Goal: Information Seeking & Learning: Learn about a topic

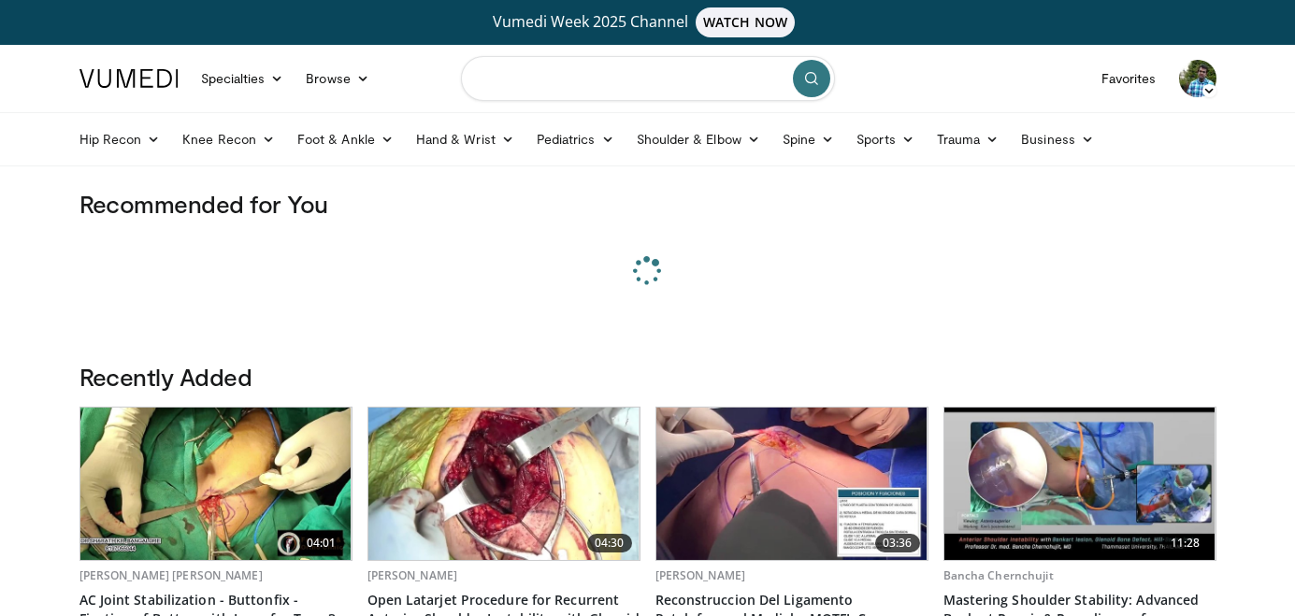
click at [523, 81] on input "Search topics, interventions" at bounding box center [648, 78] width 374 height 45
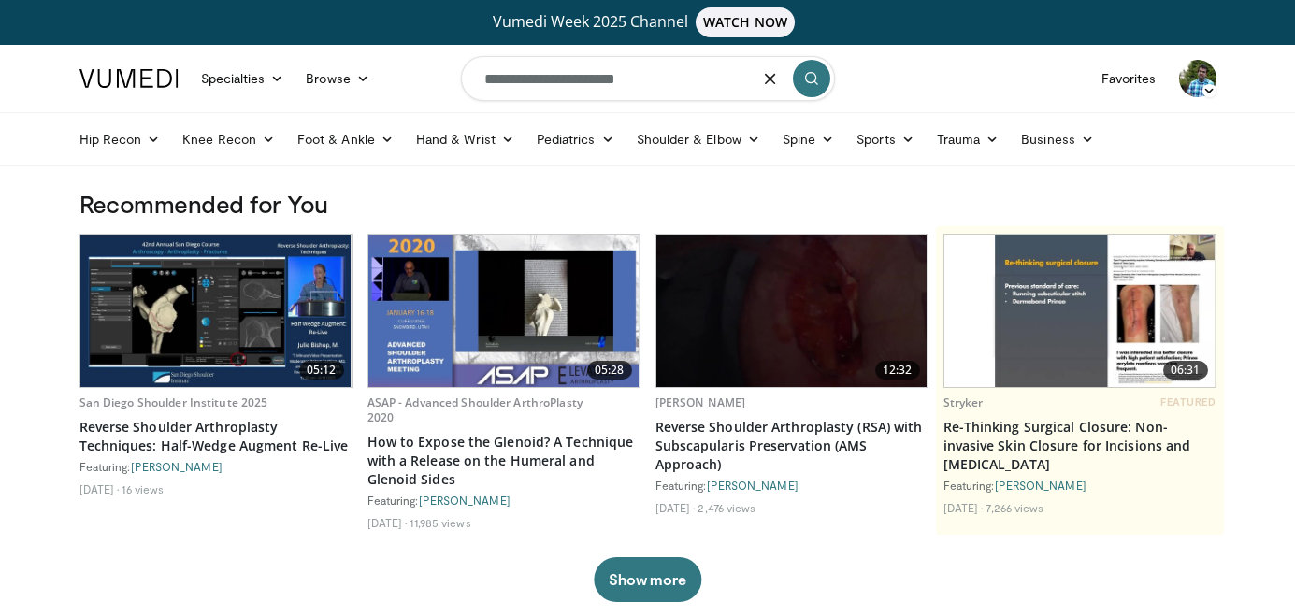
type input "**********"
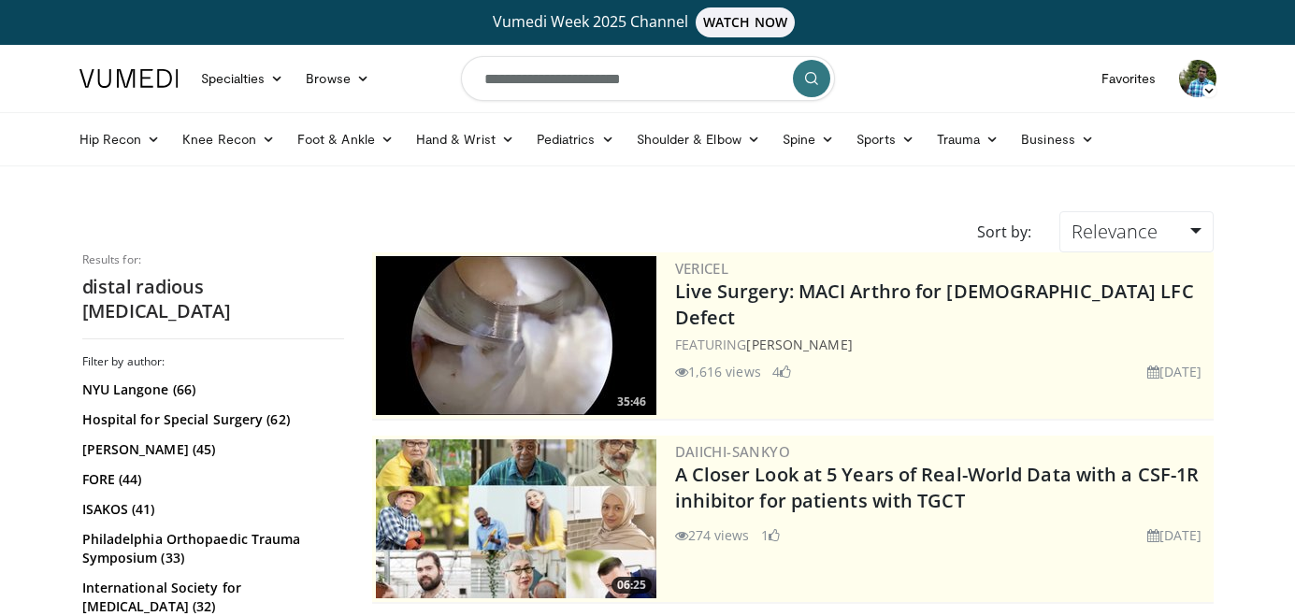
click at [559, 85] on input "**********" at bounding box center [648, 78] width 374 height 45
click at [572, 85] on input "**********" at bounding box center [648, 78] width 374 height 45
type input "**********"
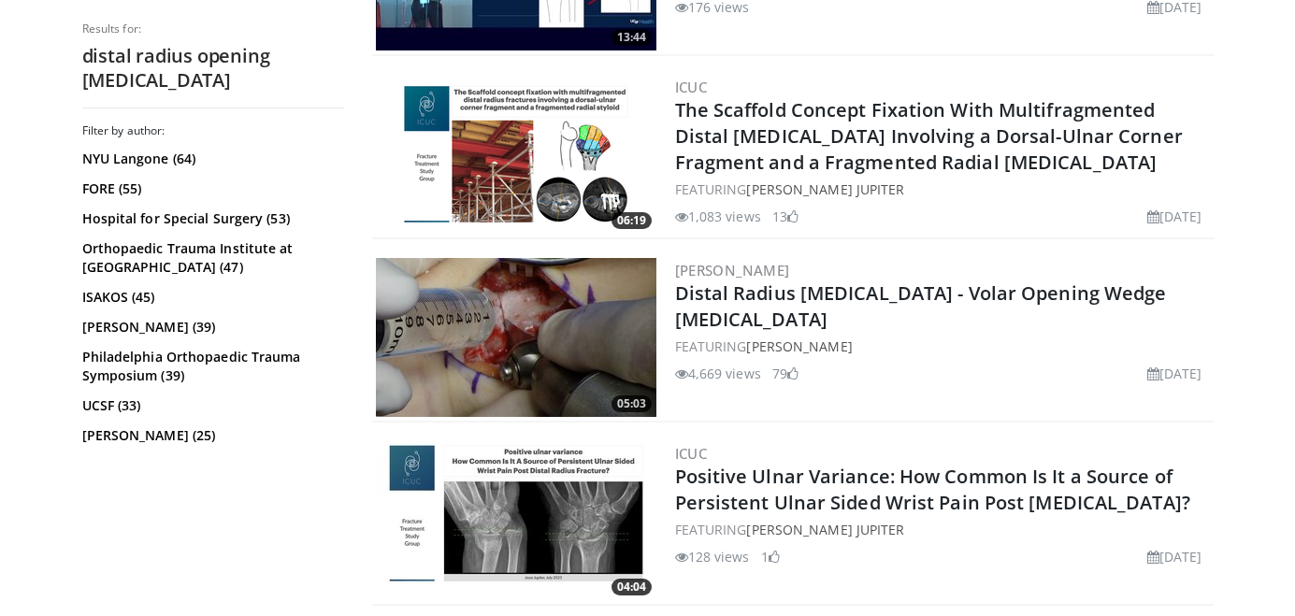
scroll to position [1650, 0]
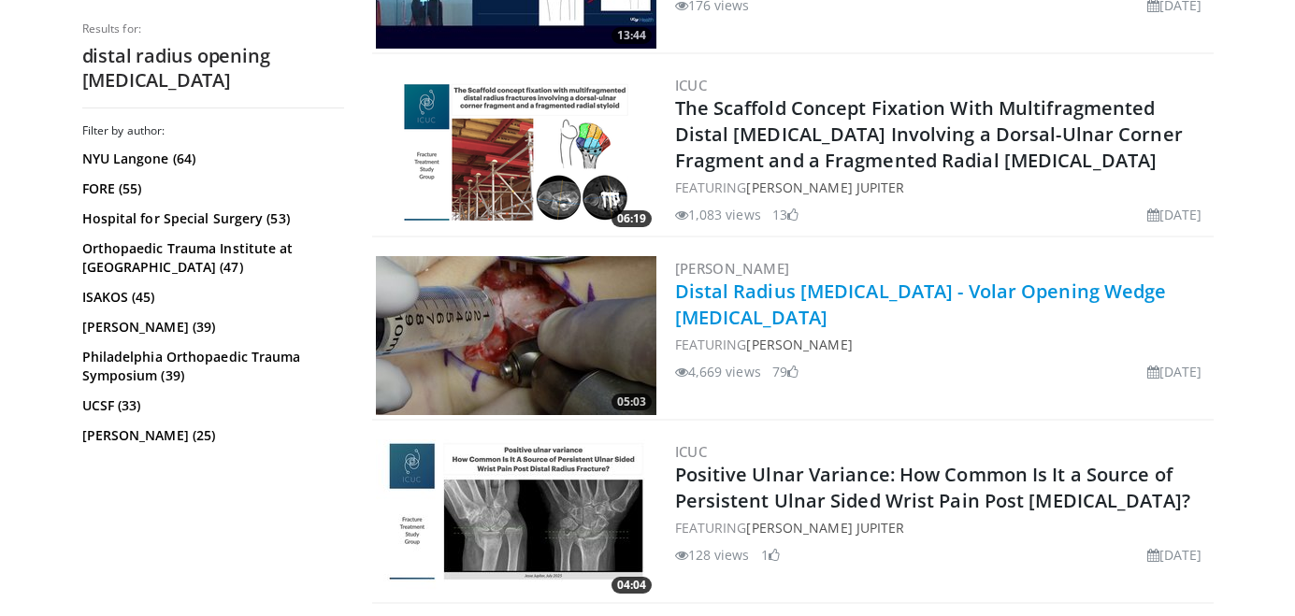
click at [725, 294] on link "Distal Radius [MEDICAL_DATA] - Volar Opening Wedge [MEDICAL_DATA]" at bounding box center [921, 304] width 492 height 51
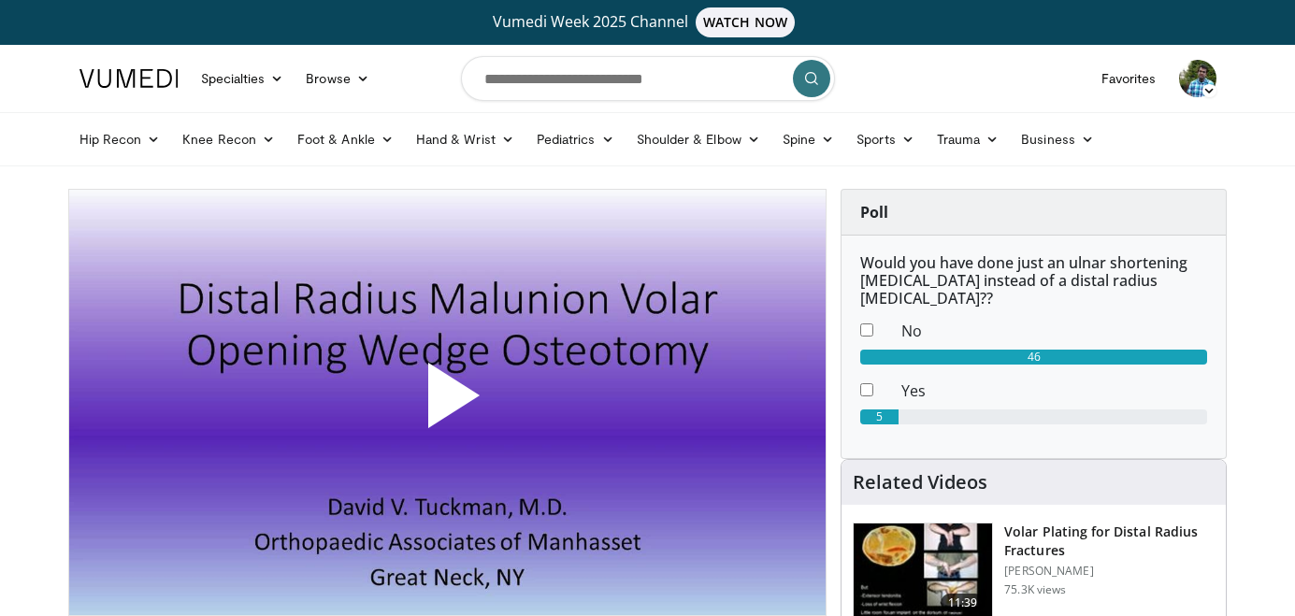
click at [447, 403] on span "Video Player" at bounding box center [447, 403] width 0 height 0
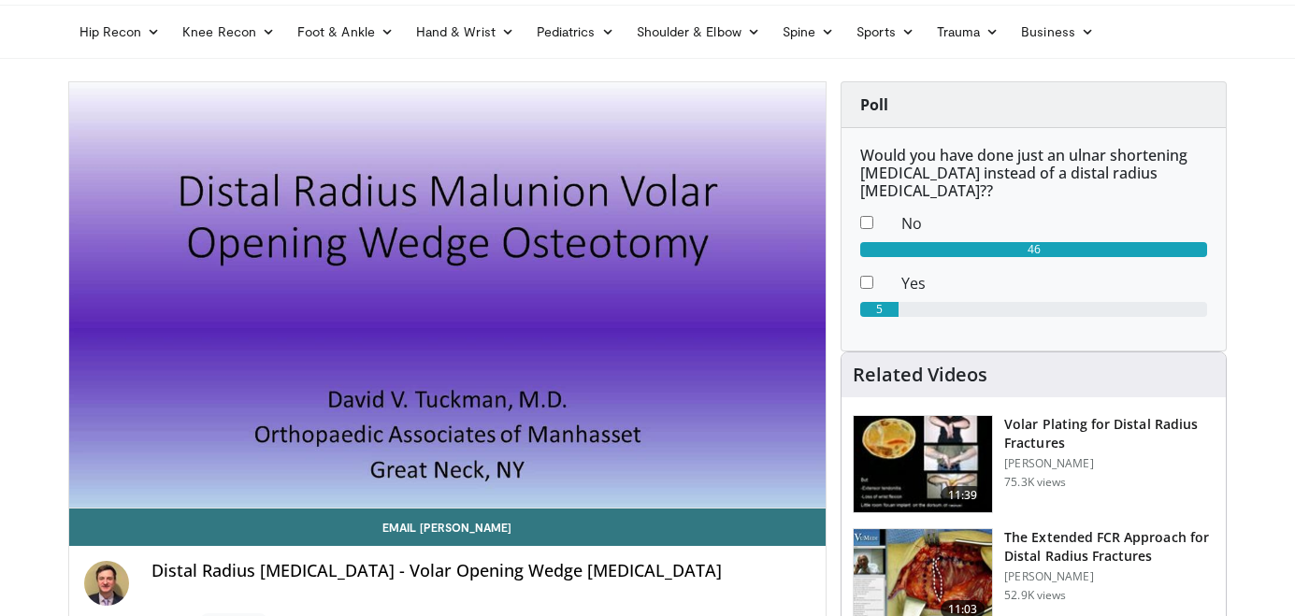
scroll to position [112, 0]
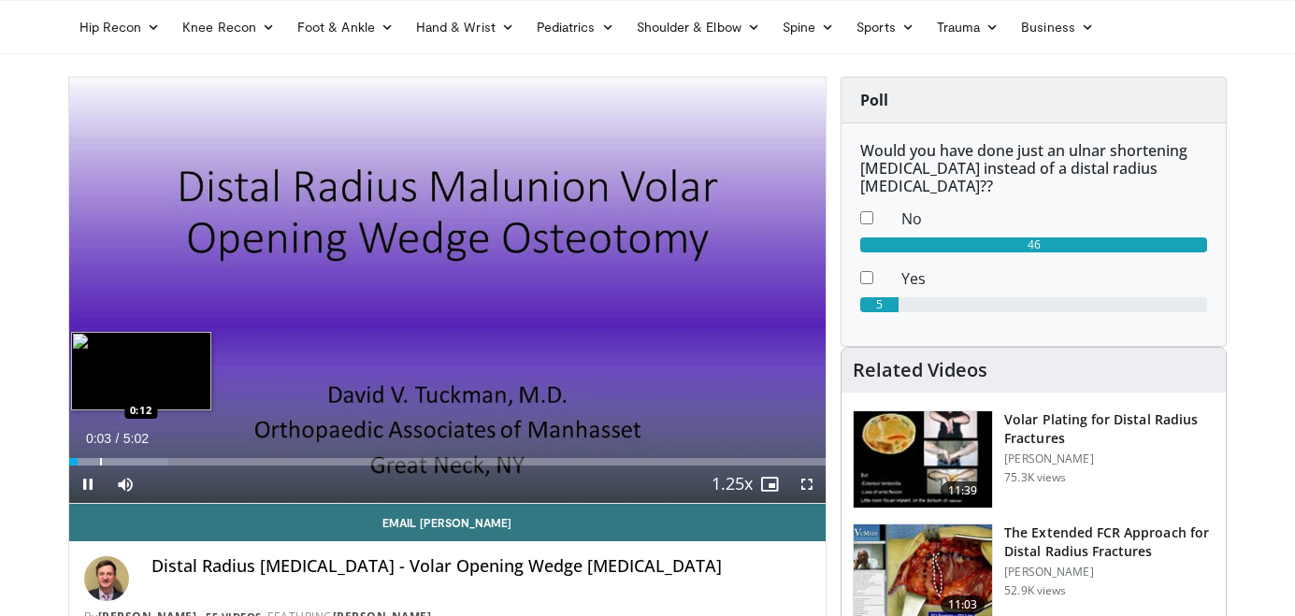
click at [99, 459] on div "Loaded : 13.10% 0:03 0:12" at bounding box center [447, 461] width 757 height 7
click at [138, 460] on div "Progress Bar" at bounding box center [139, 461] width 2 height 7
click at [165, 461] on div "Loaded : 26.48% 0:29 0:38" at bounding box center [447, 461] width 757 height 7
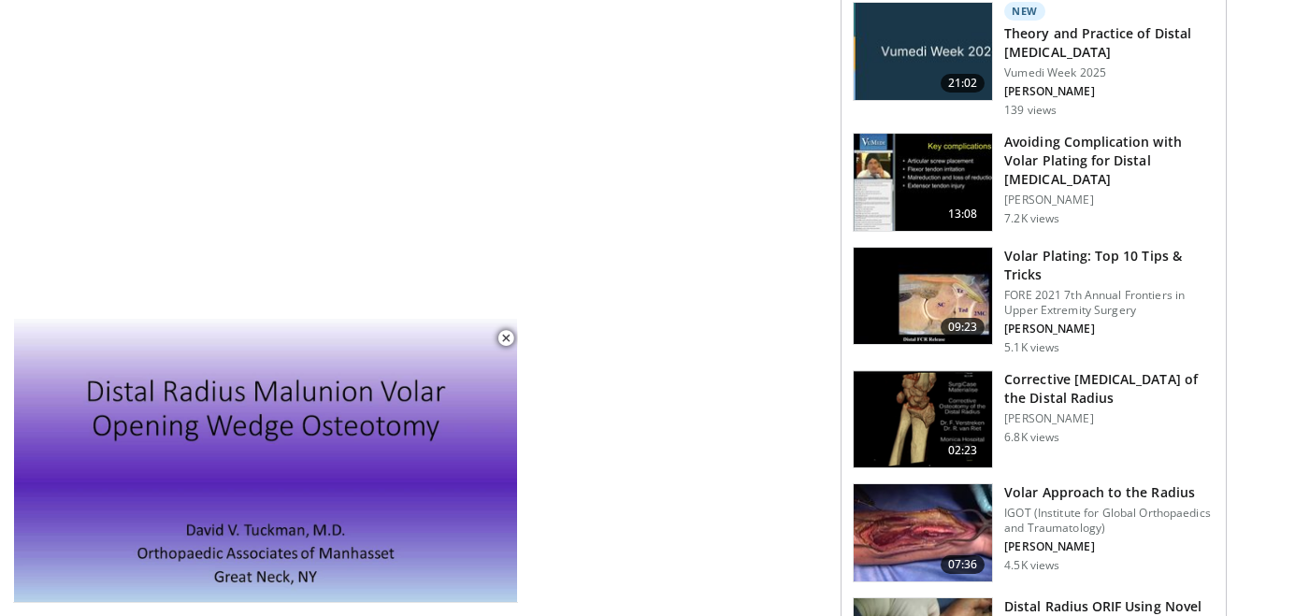
scroll to position [2084, 0]
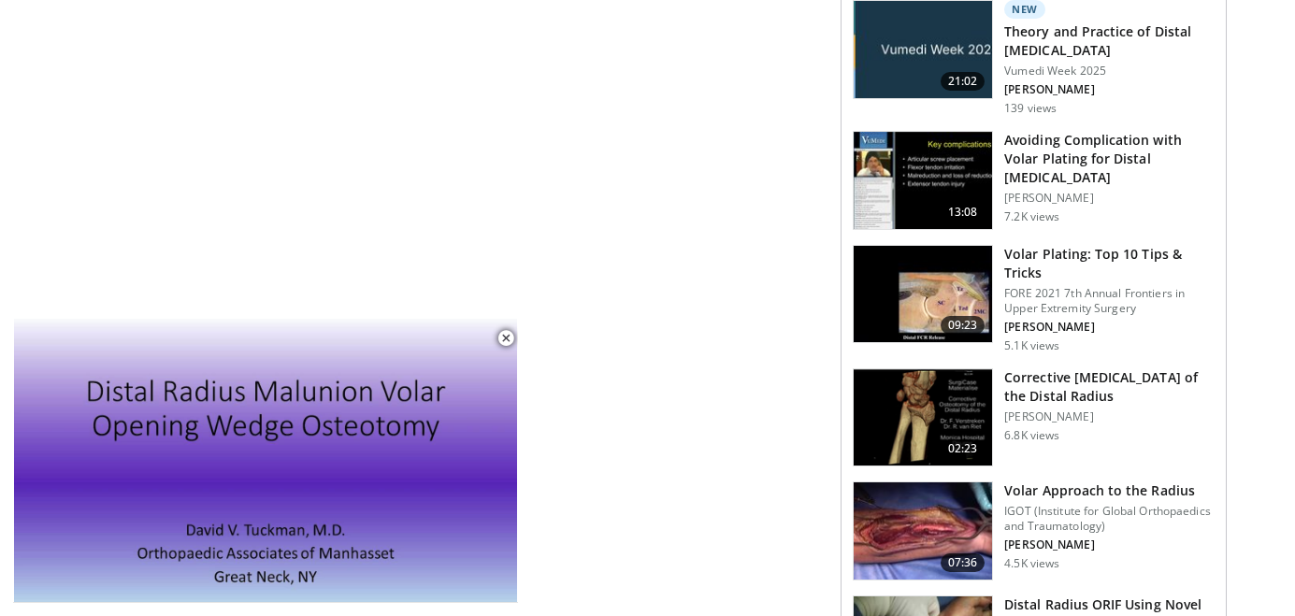
click at [1043, 368] on h3 "Corrective Osteotomy of the Distal Radius" at bounding box center [1109, 386] width 210 height 37
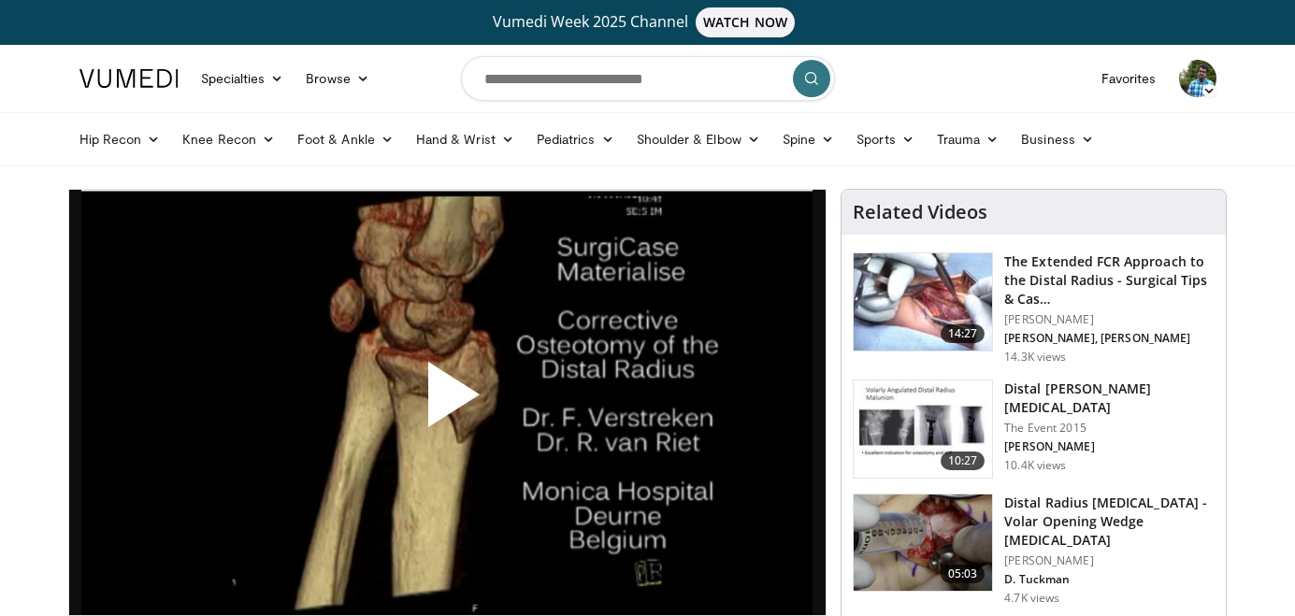
click at [447, 402] on span "Video Player" at bounding box center [447, 402] width 0 height 0
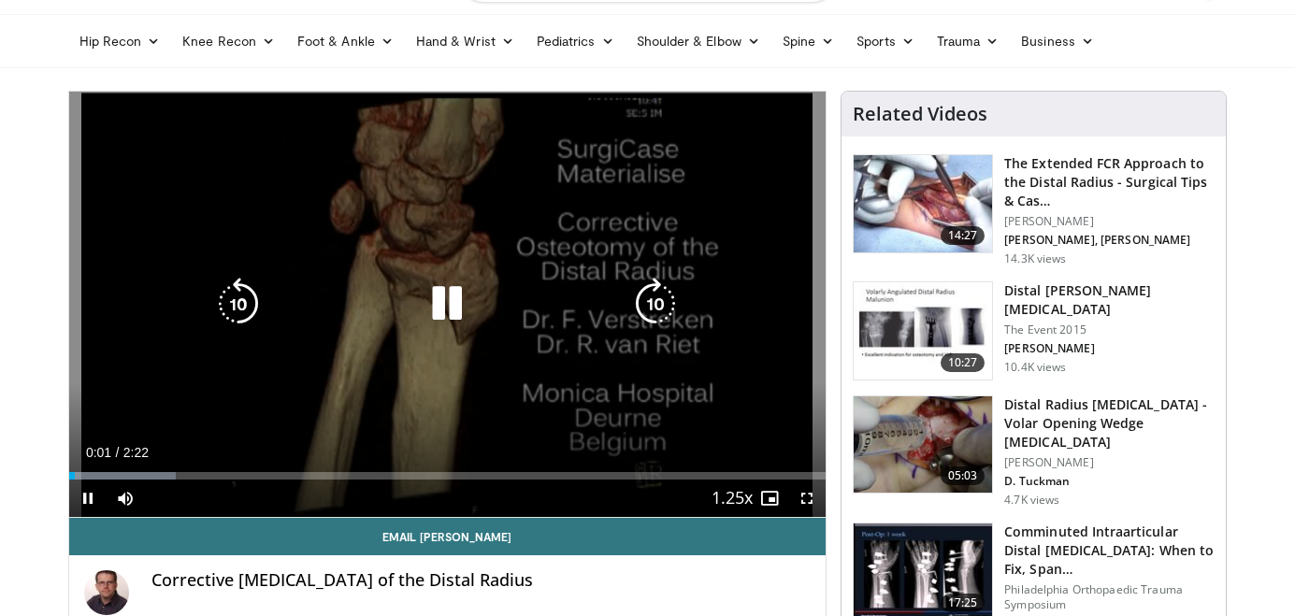
scroll to position [101, 0]
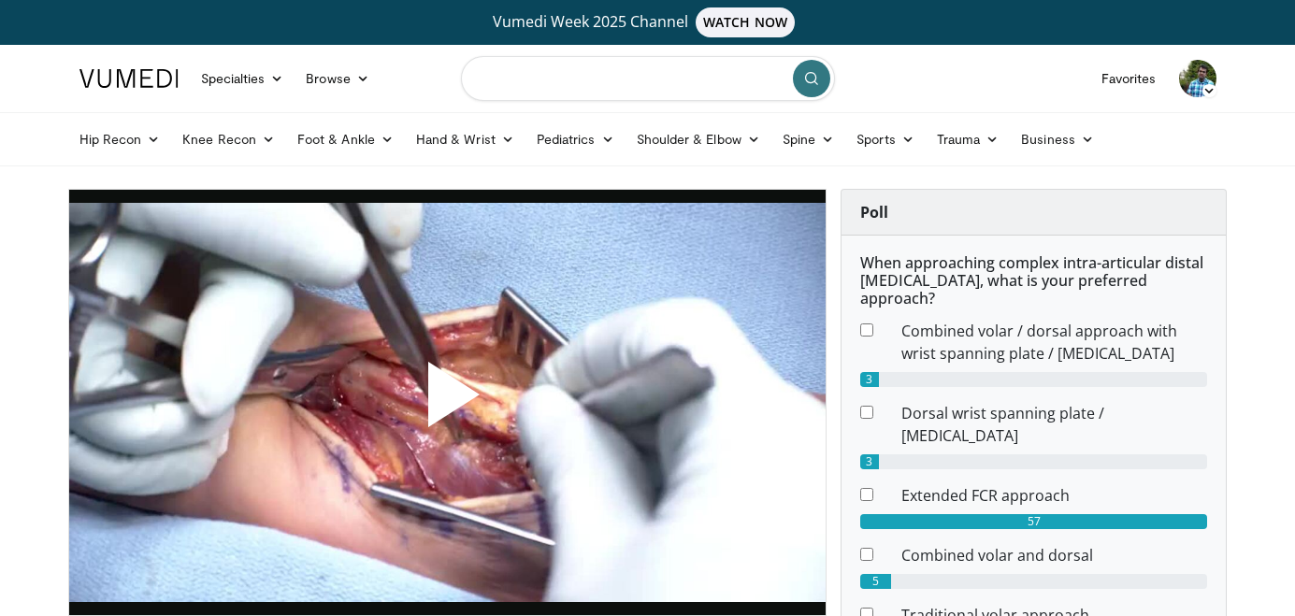
click at [537, 82] on input "Search topics, interventions" at bounding box center [648, 78] width 374 height 45
type input "**********"
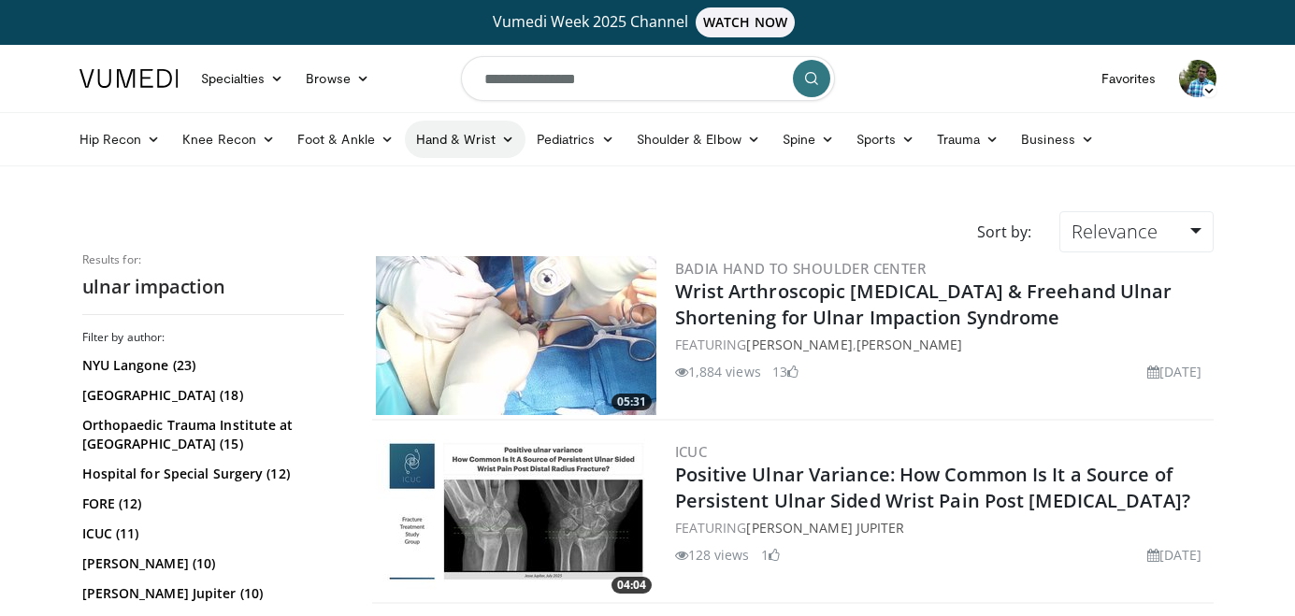
click at [464, 143] on link "Hand & Wrist" at bounding box center [465, 139] width 121 height 37
click at [448, 217] on link "Wrist" at bounding box center [517, 213] width 223 height 30
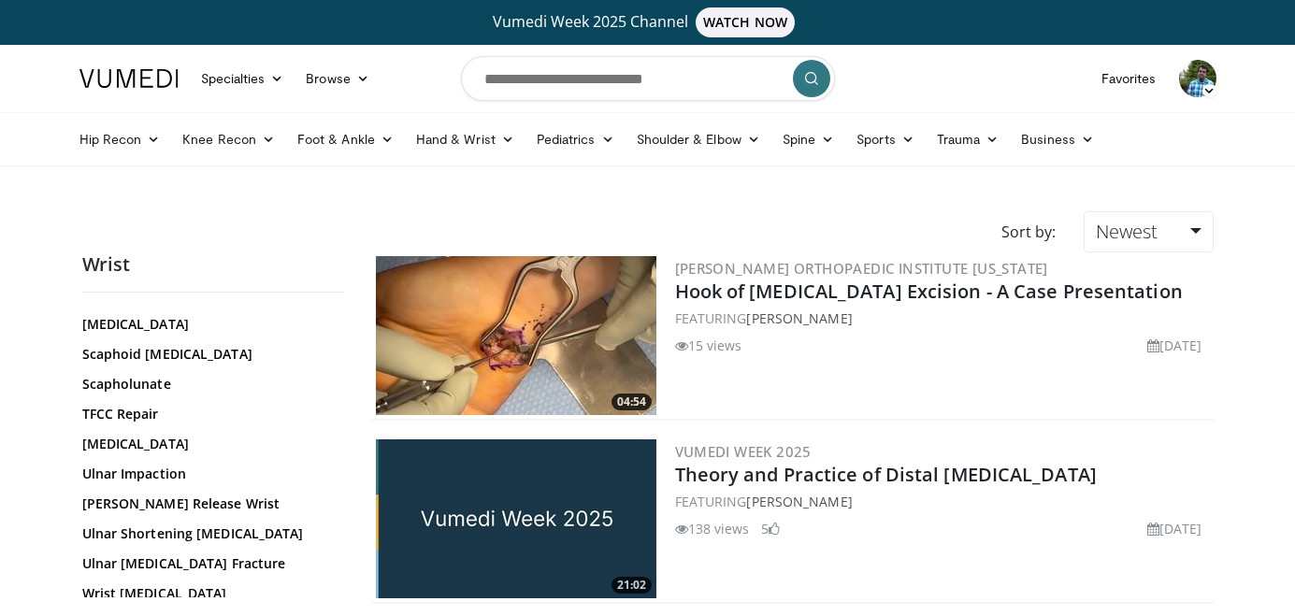
scroll to position [1244, 0]
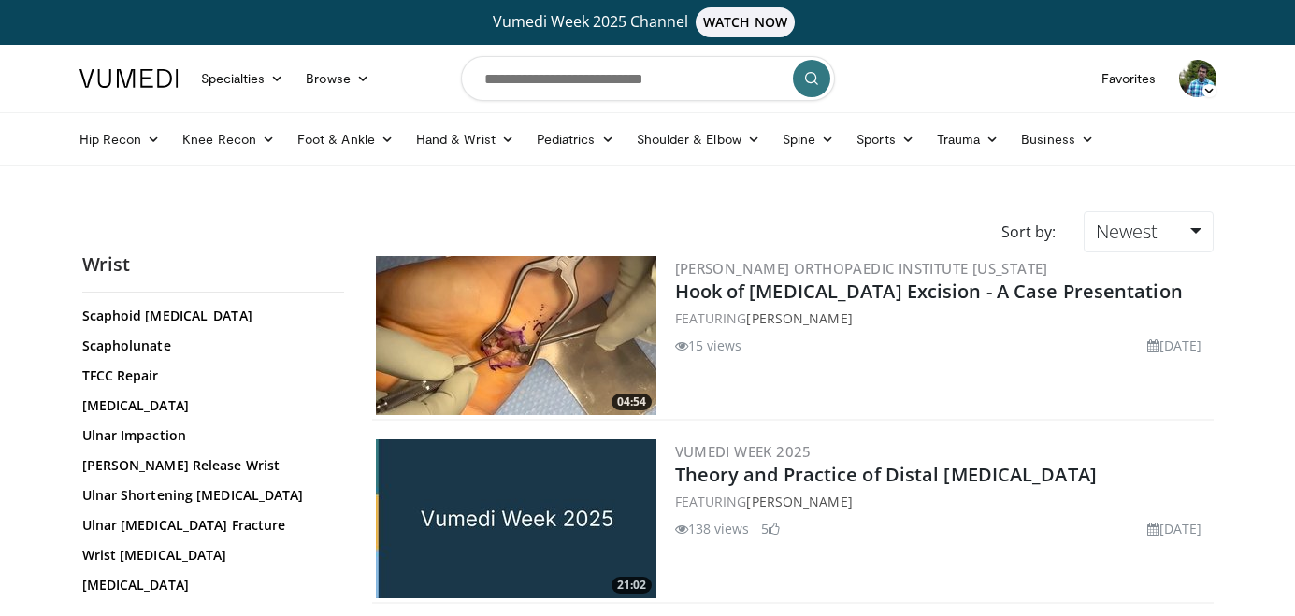
click at [120, 438] on link "Ulnar Impaction" at bounding box center [208, 435] width 252 height 19
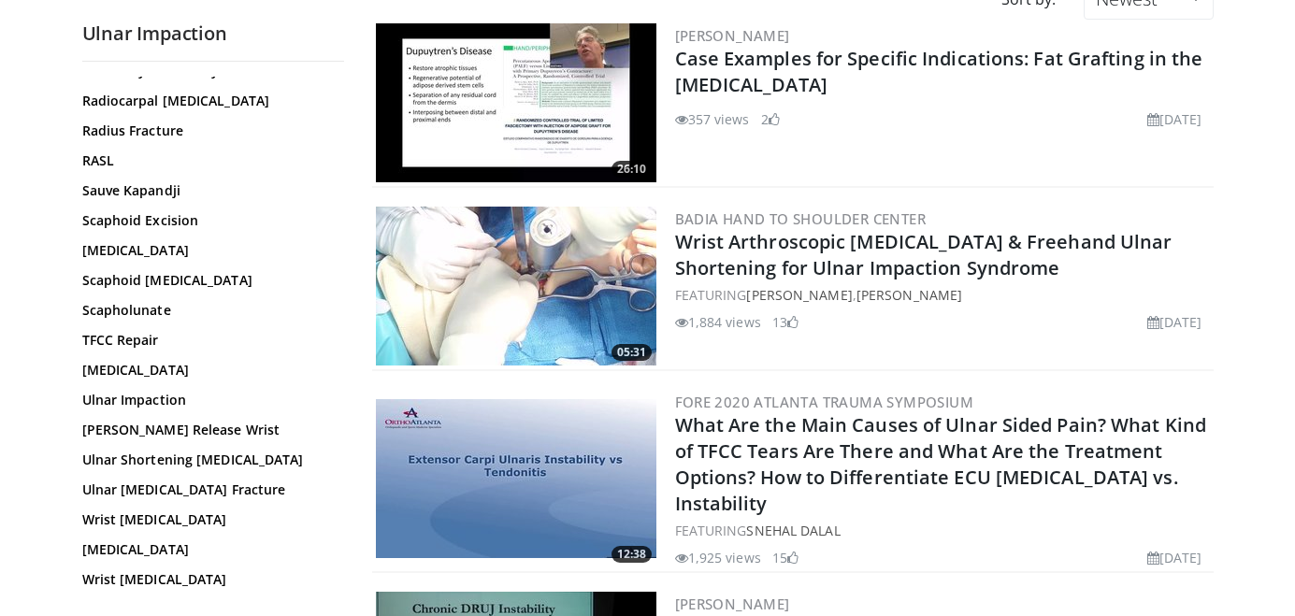
scroll to position [1047, 0]
click at [240, 463] on link "Ulnar Shortening Osteotomy" at bounding box center [208, 461] width 252 height 19
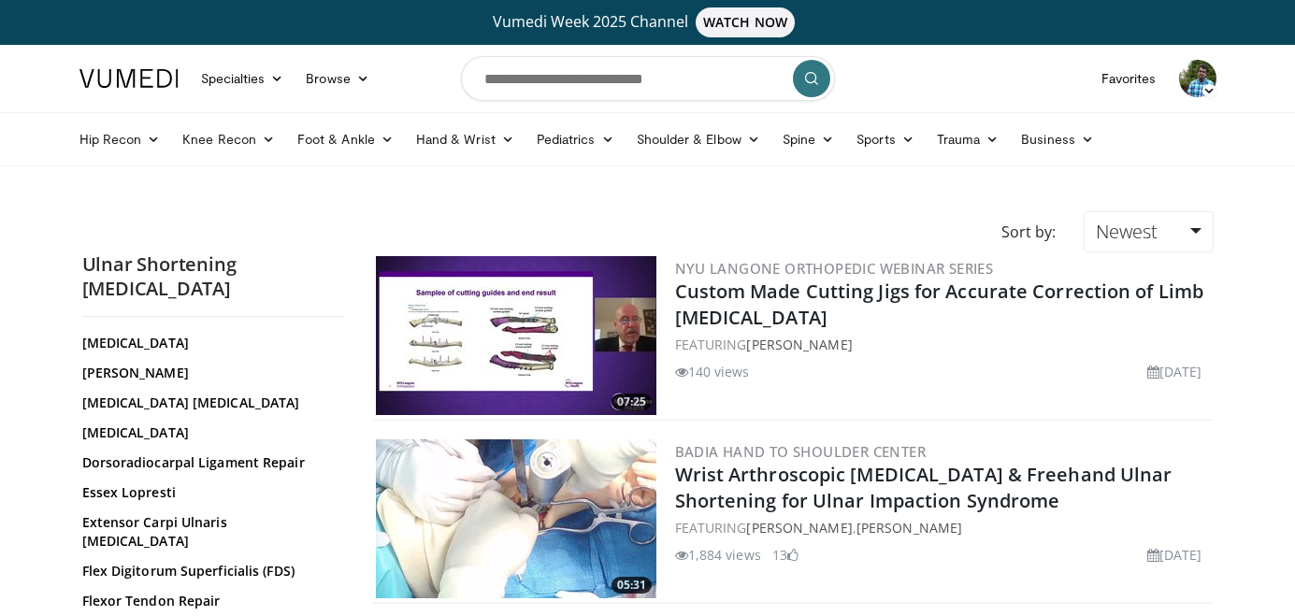
scroll to position [209, 0]
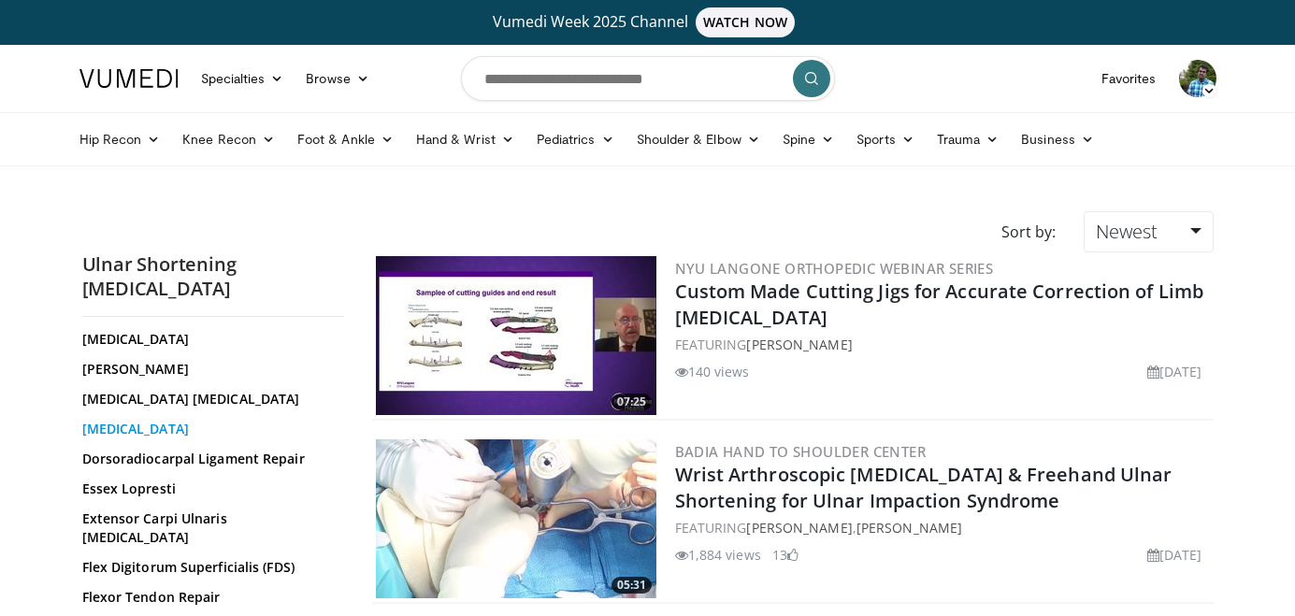
click at [190, 425] on link "[MEDICAL_DATA]" at bounding box center [208, 429] width 252 height 19
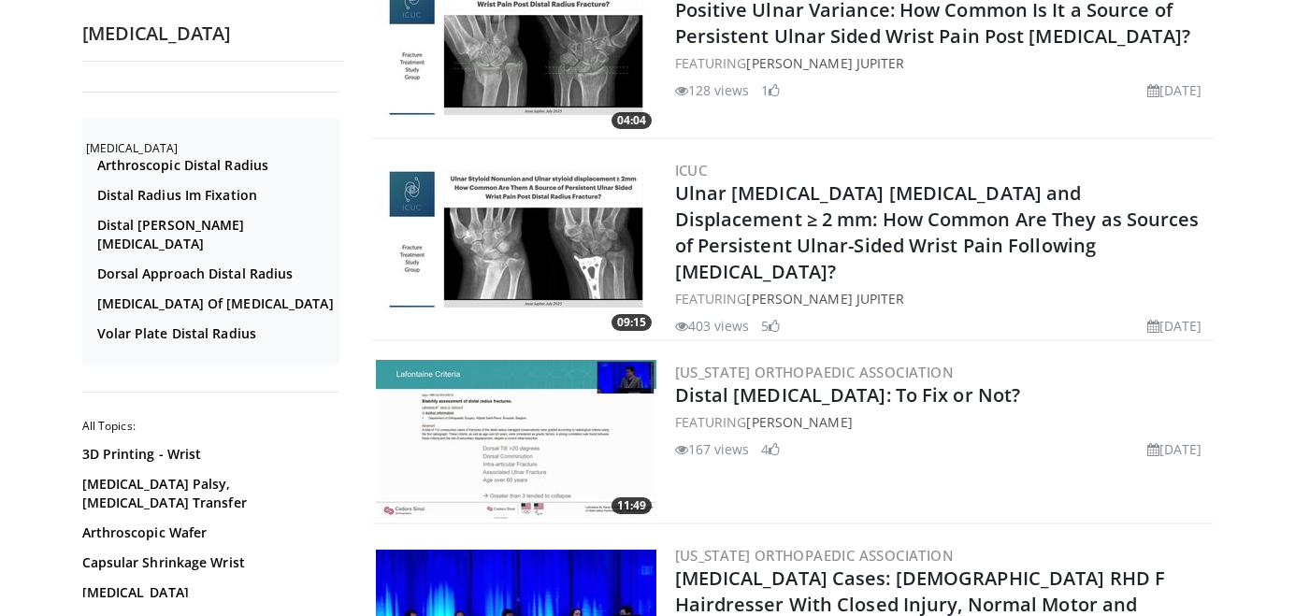
scroll to position [773, 0]
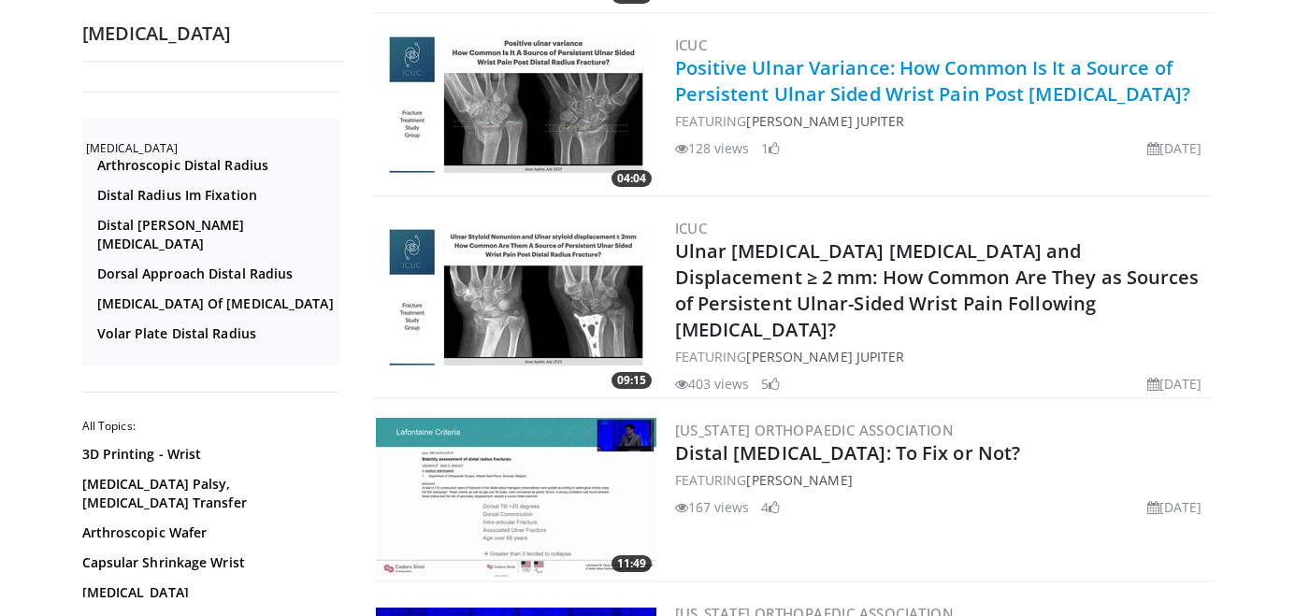
click at [777, 93] on link "Positive Ulnar Variance: How Common Is It a Source of Persistent Ulnar Sided Wr…" at bounding box center [932, 80] width 515 height 51
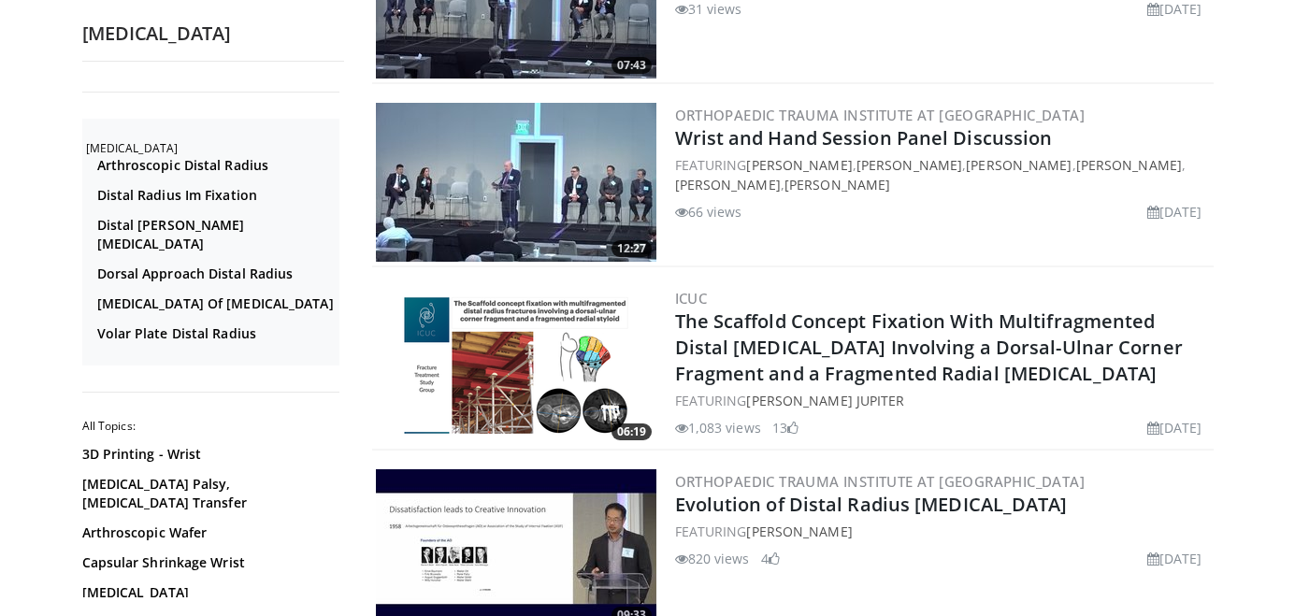
scroll to position [3685, 0]
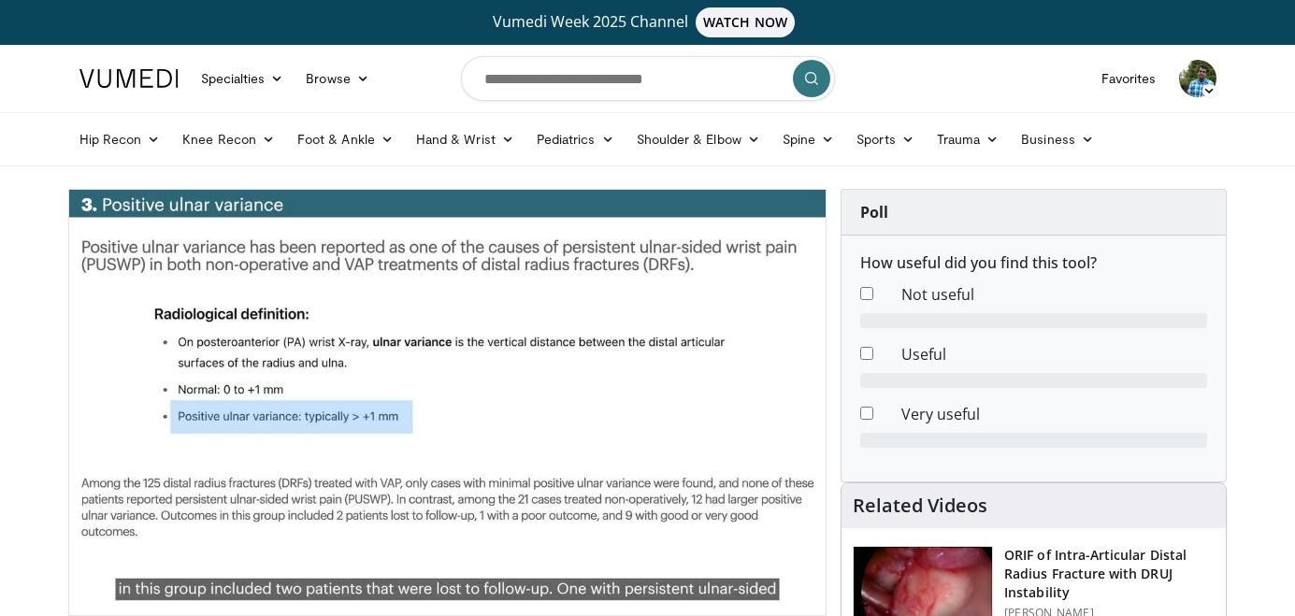
click at [447, 402] on span "Video Player" at bounding box center [447, 402] width 0 height 0
click at [452, 394] on icon "Video Player" at bounding box center [447, 402] width 52 height 52
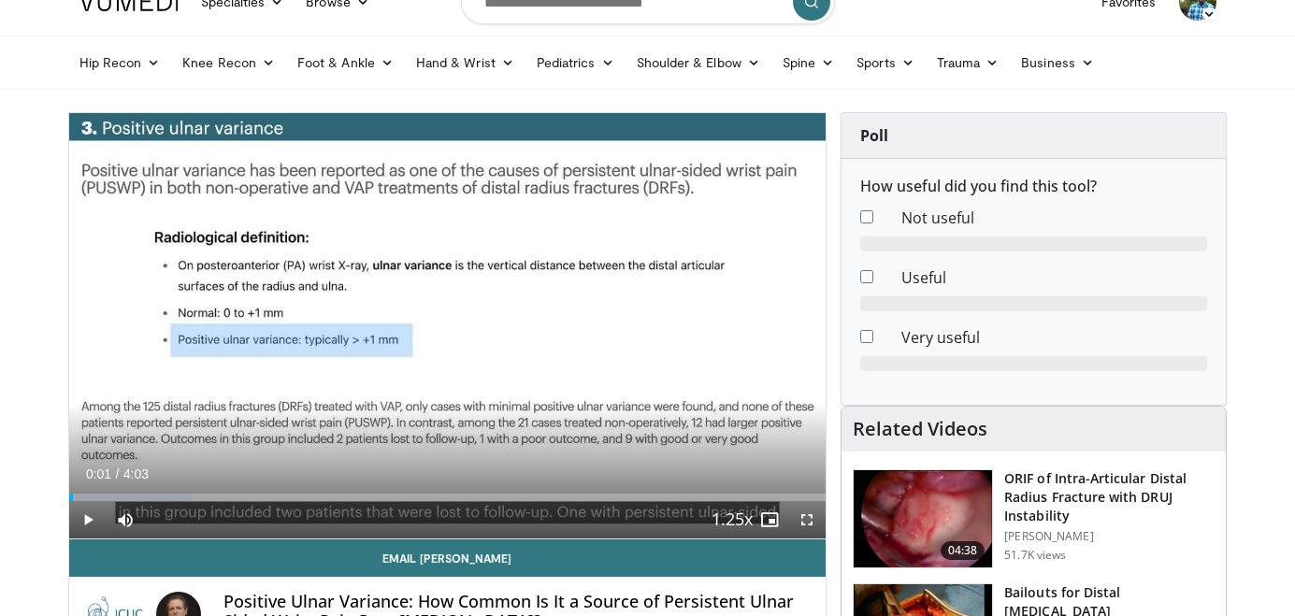
scroll to position [105, 0]
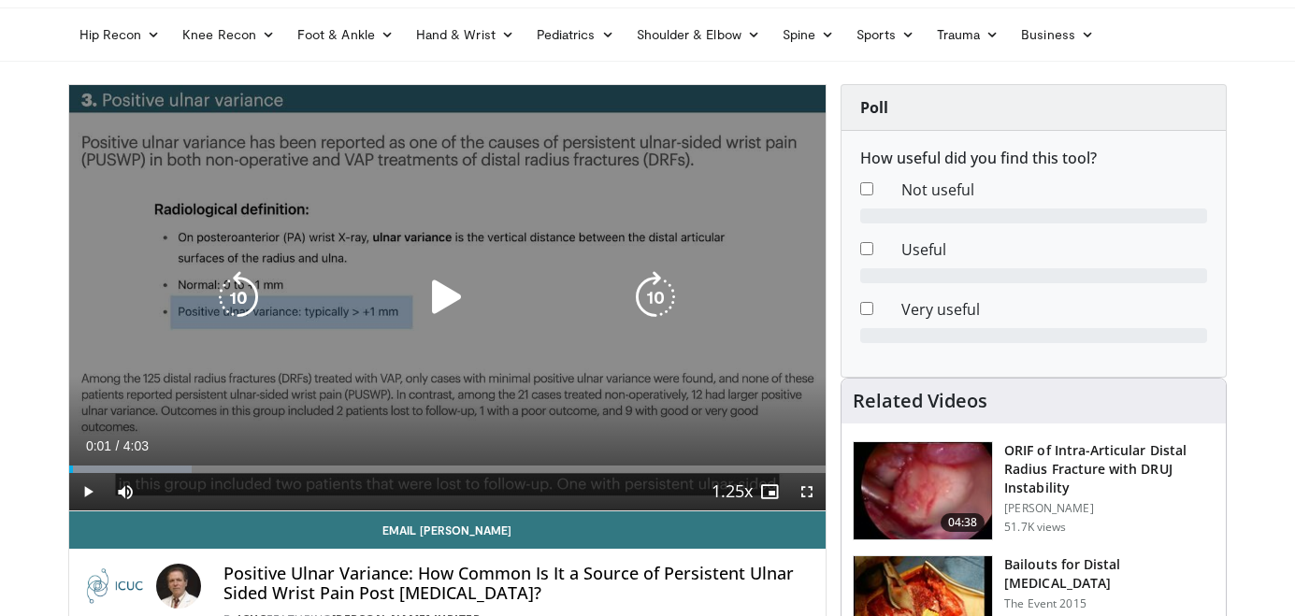
click at [445, 301] on icon "Video Player" at bounding box center [447, 297] width 52 height 52
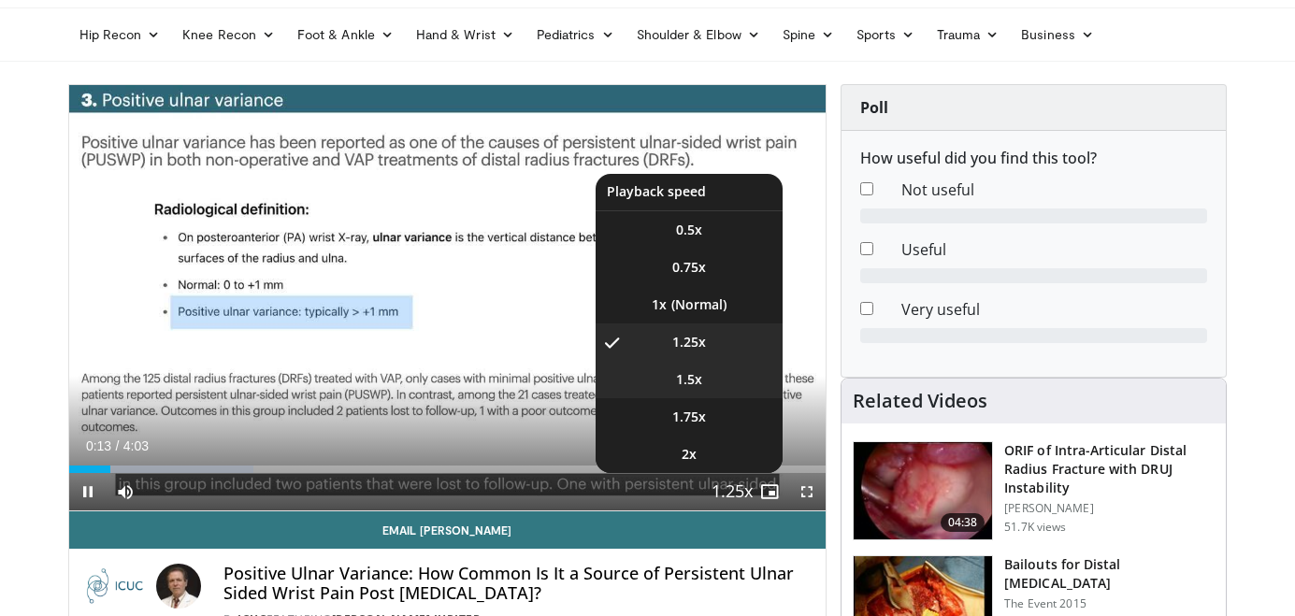
click at [676, 377] on span "1.5x" at bounding box center [689, 379] width 26 height 19
click at [682, 454] on span "2x" at bounding box center [689, 454] width 15 height 19
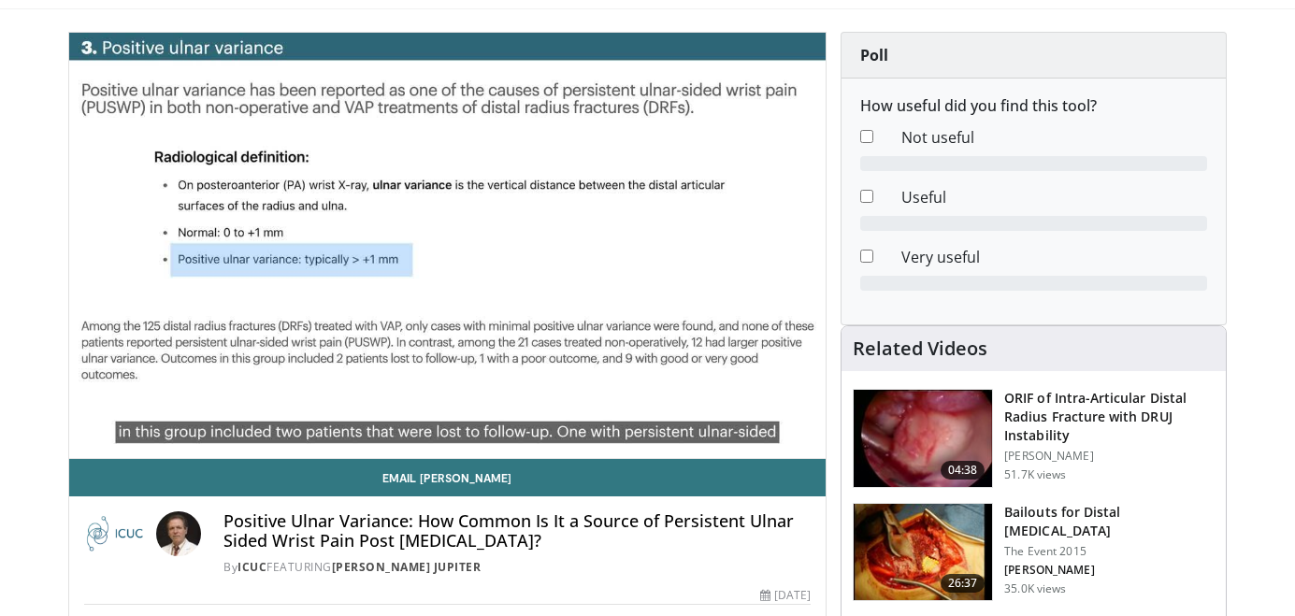
scroll to position [164, 0]
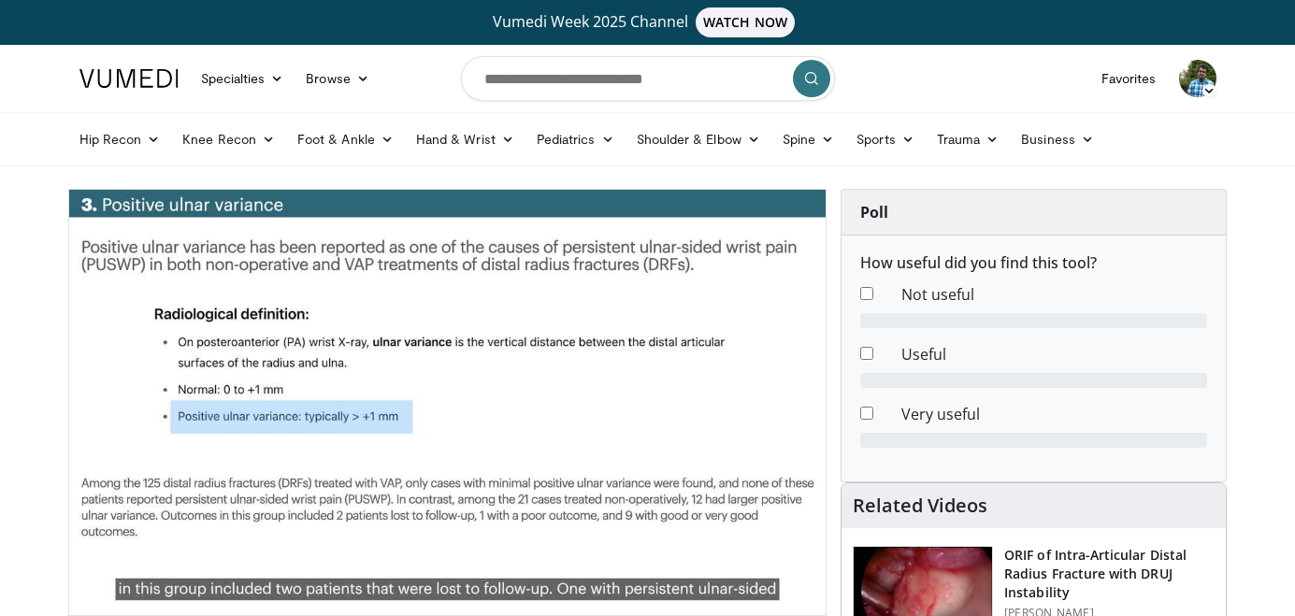
scroll to position [643, 0]
